Goal: Find specific page/section: Find specific page/section

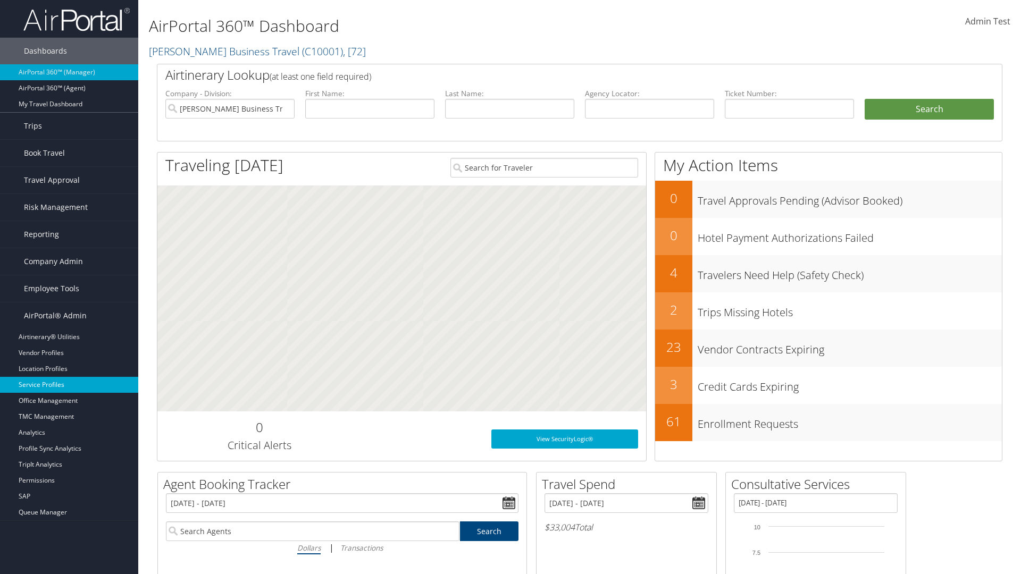
click at [69, 385] on link "Service Profiles" at bounding box center [69, 385] width 138 height 16
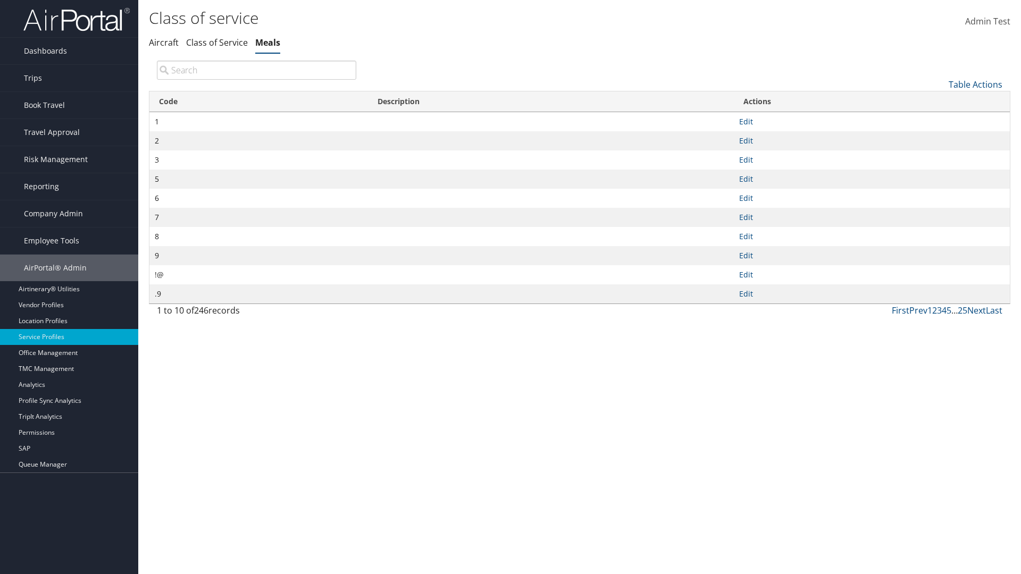
click at [258, 102] on th "Code" at bounding box center [258, 101] width 218 height 21
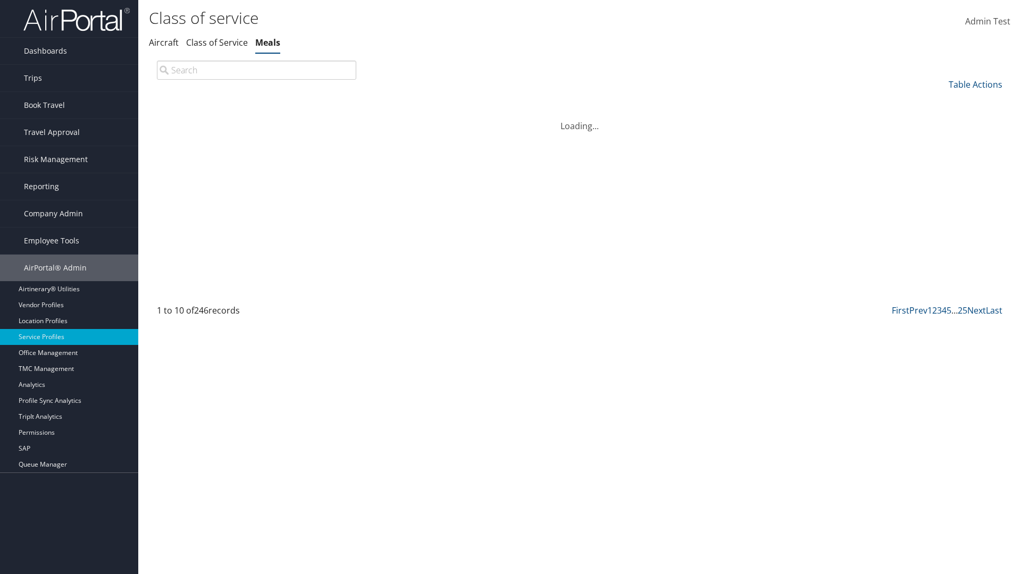
click at [258, 102] on th "Code" at bounding box center [258, 101] width 218 height 21
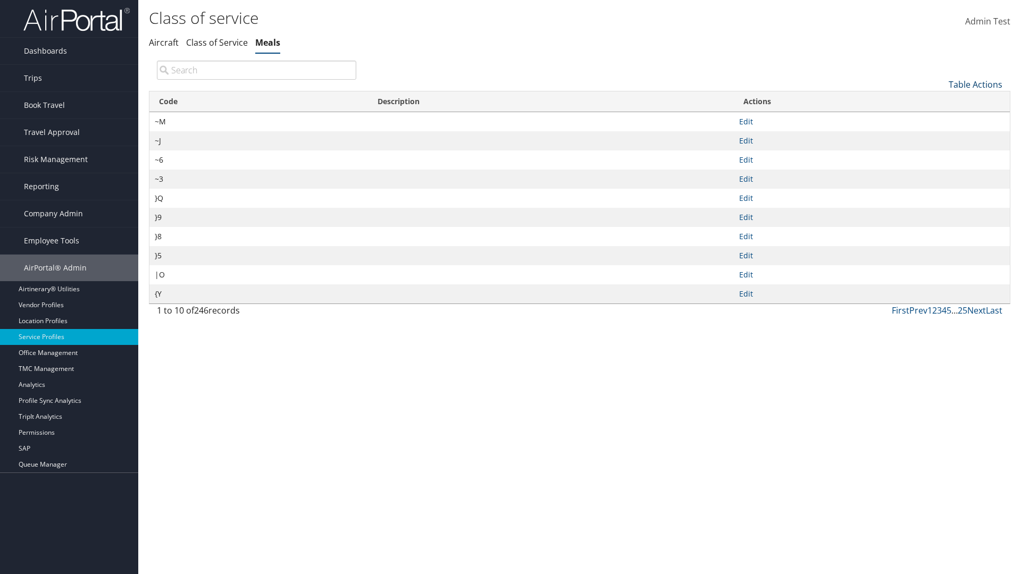
click at [975, 84] on link "Table Actions" at bounding box center [975, 85] width 54 height 12
click at [939, 155] on link "Page Length" at bounding box center [940, 155] width 140 height 18
click at [939, 120] on link "25" at bounding box center [940, 120] width 140 height 18
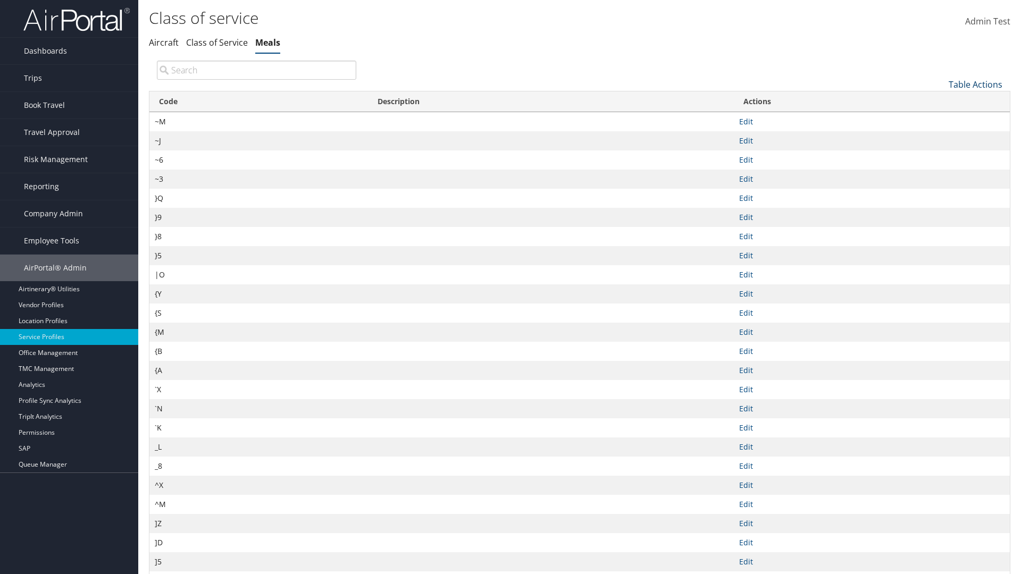
click at [975, 84] on link "Table Actions" at bounding box center [975, 85] width 54 height 12
click at [939, 155] on link "Page Length" at bounding box center [940, 155] width 140 height 18
click at [939, 138] on link "50" at bounding box center [940, 138] width 140 height 18
